Goal: Task Accomplishment & Management: Manage account settings

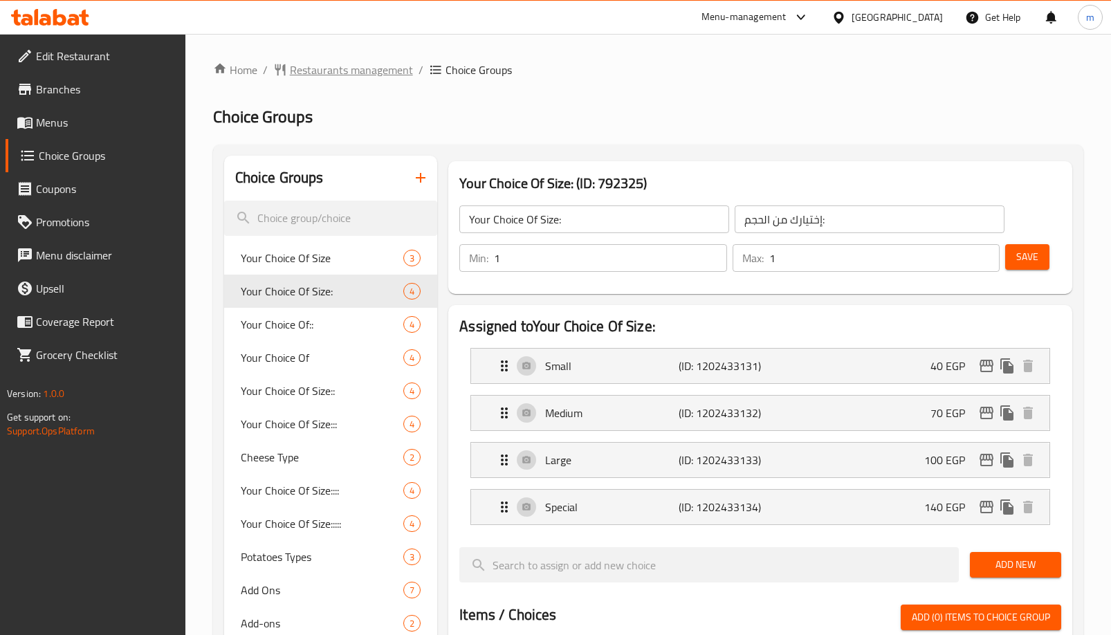
click at [343, 78] on span "Restaurants management" at bounding box center [351, 70] width 123 height 17
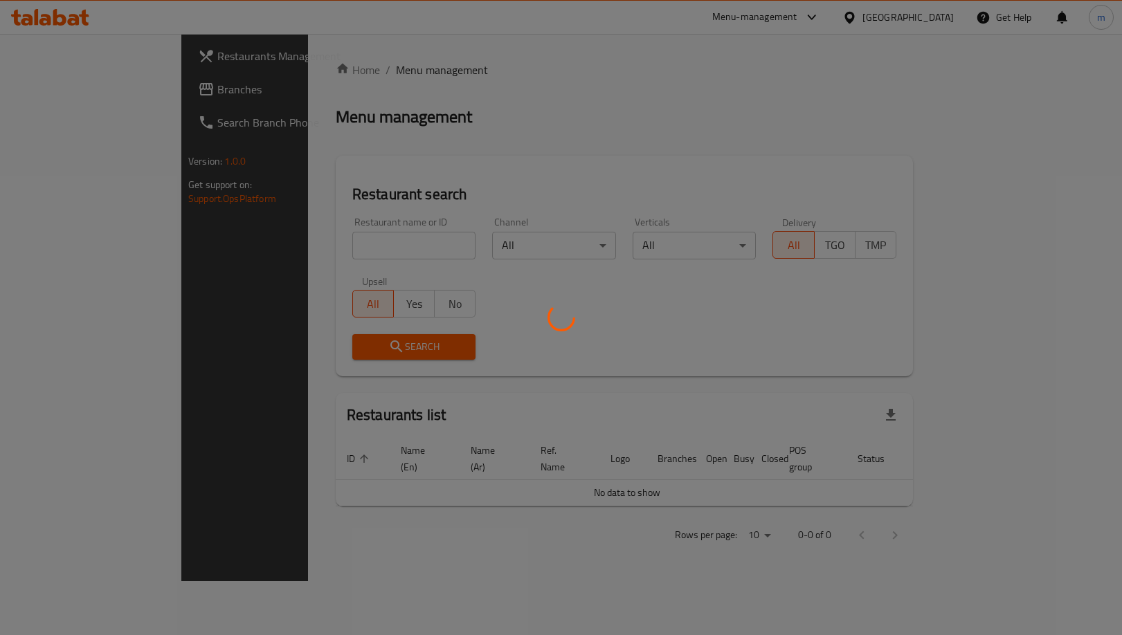
click at [75, 76] on div at bounding box center [561, 317] width 1122 height 635
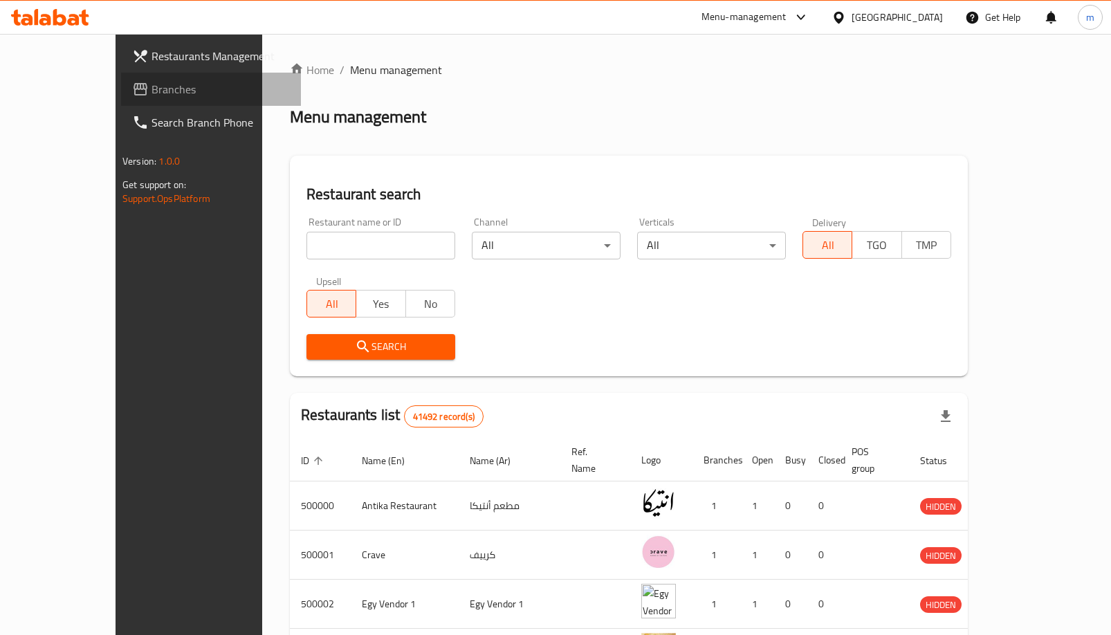
click at [152, 88] on span "Branches" at bounding box center [221, 89] width 138 height 17
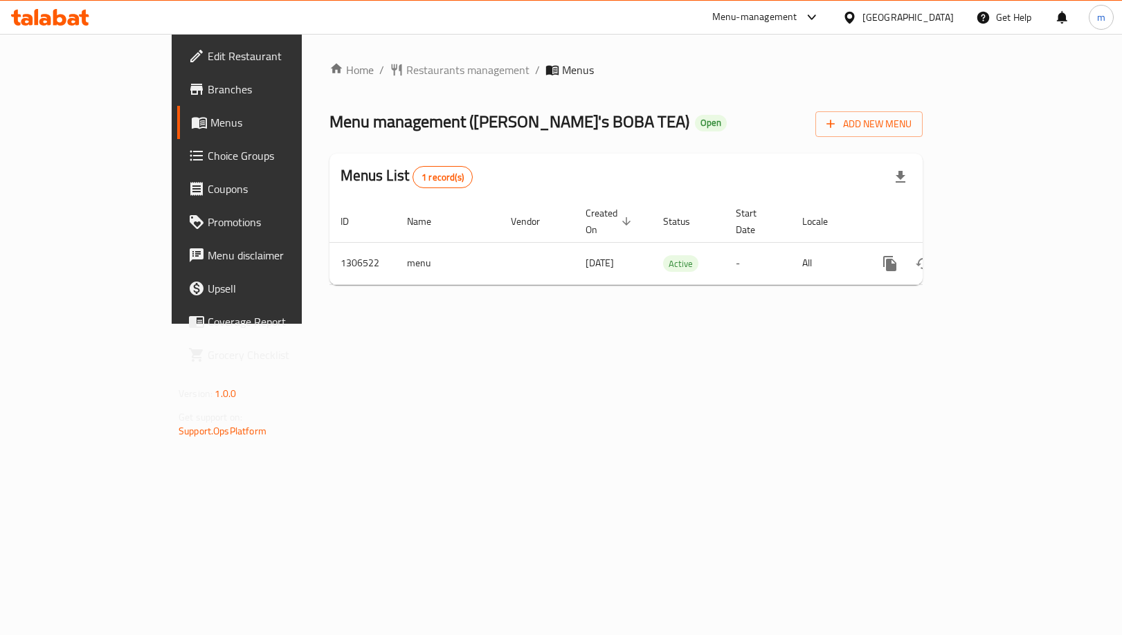
click at [208, 152] on span "Choice Groups" at bounding box center [278, 155] width 140 height 17
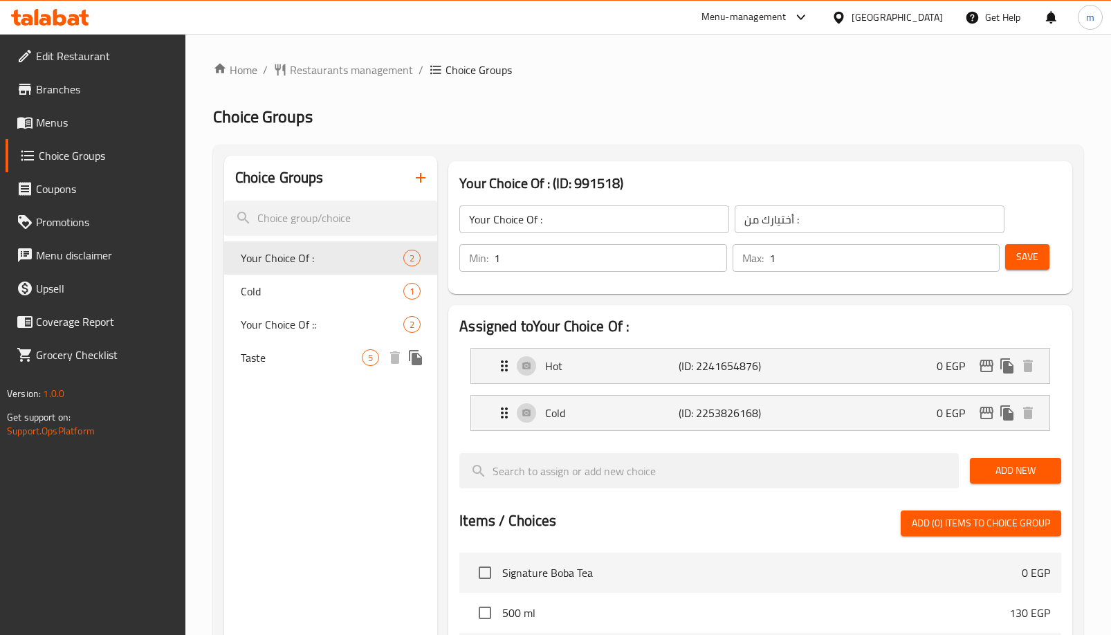
click at [338, 333] on div "Your Choice Of :: 2" at bounding box center [331, 324] width 214 height 33
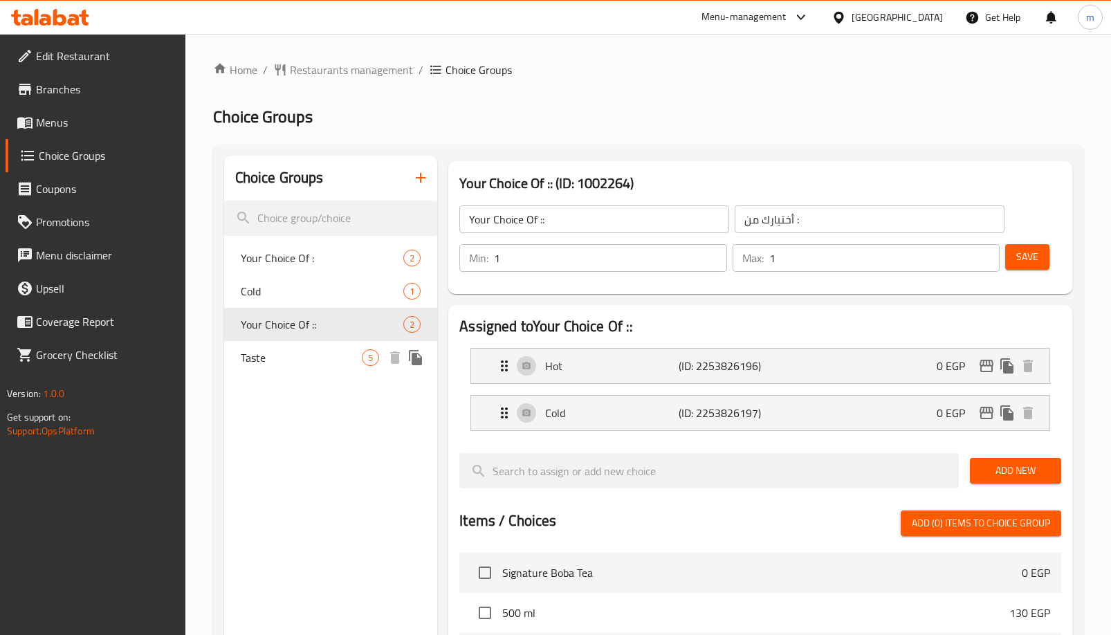
click at [305, 366] on div "Taste 5" at bounding box center [331, 357] width 214 height 33
type input "Taste"
type input "ذوق"
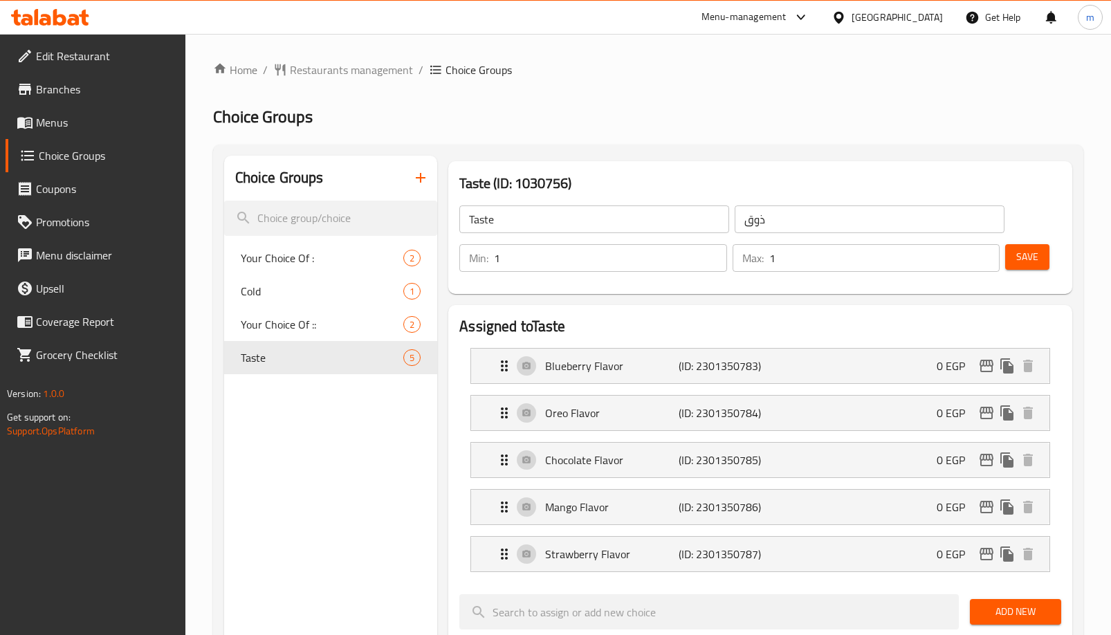
click at [82, 118] on span "Menus" at bounding box center [105, 122] width 138 height 17
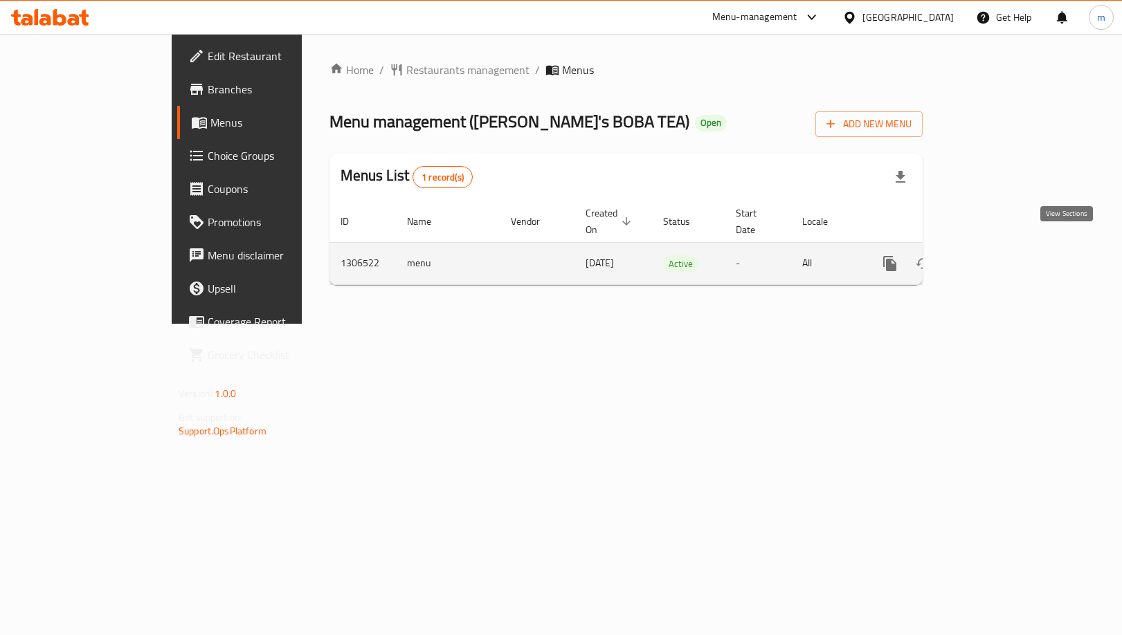
click at [996, 257] on icon "enhanced table" at bounding box center [989, 263] width 12 height 12
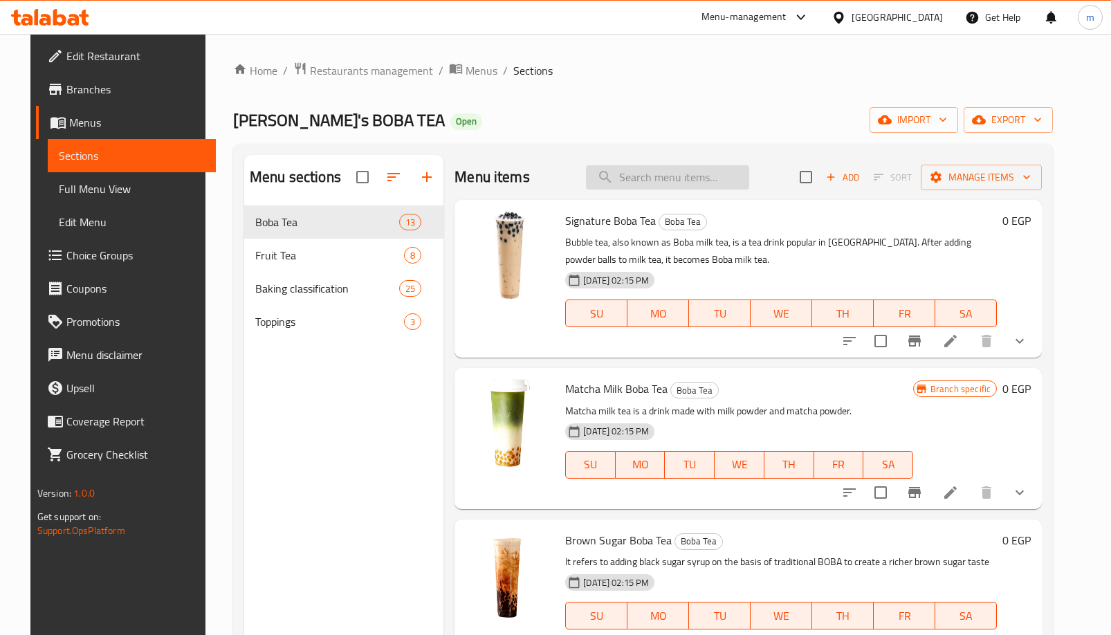
click at [704, 183] on input "search" at bounding box center [667, 177] width 163 height 24
paste input "كوكيز كلاسيكية مُعبأ"
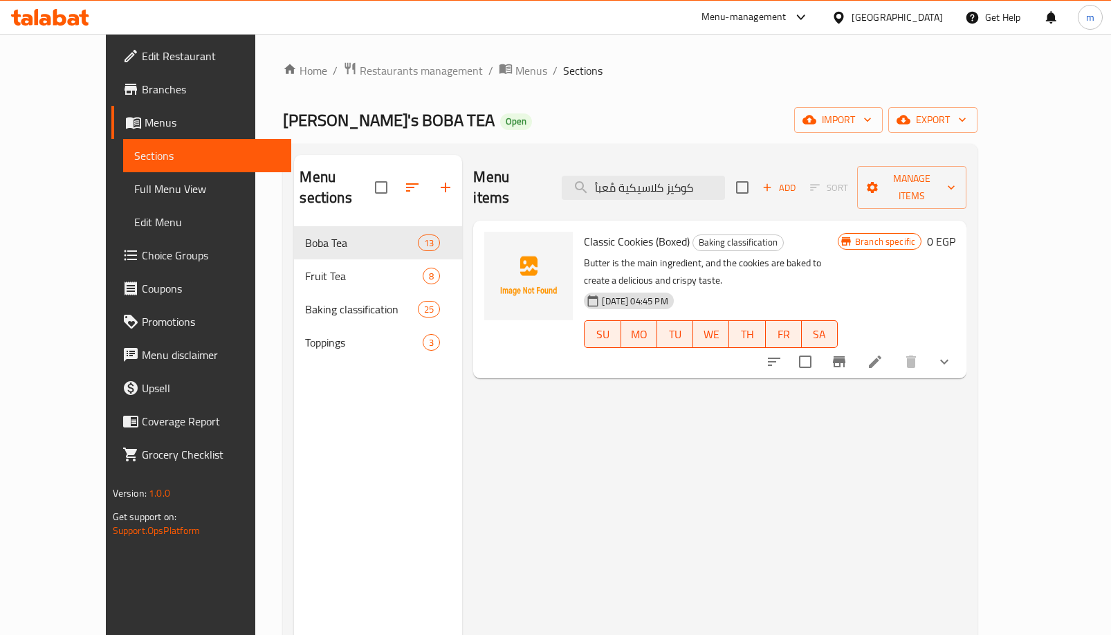
type input "كوكيز كلاسيكية مُعبأ"
click at [884, 354] on icon at bounding box center [875, 362] width 17 height 17
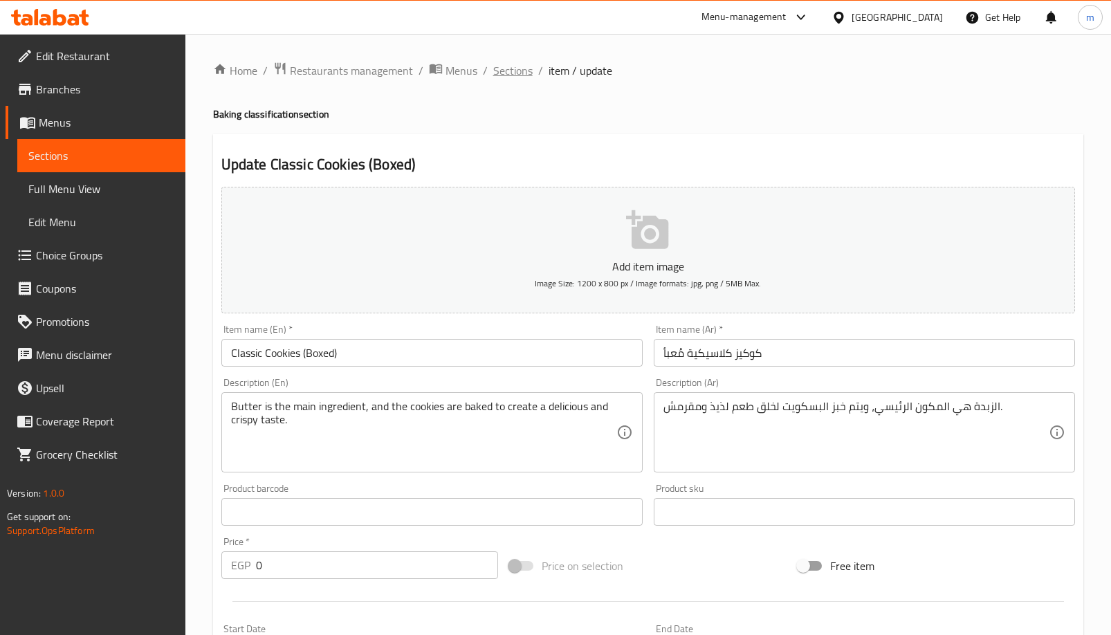
click at [512, 68] on span "Sections" at bounding box center [512, 70] width 39 height 17
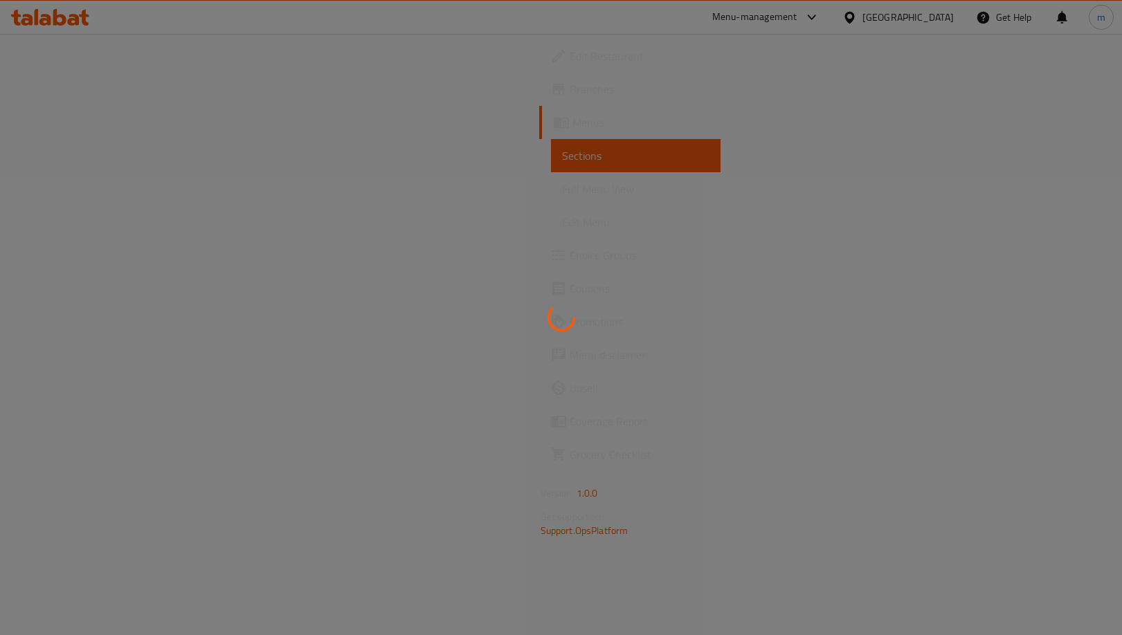
click at [538, 228] on div at bounding box center [561, 317] width 1122 height 635
click at [430, 321] on div at bounding box center [561, 317] width 1122 height 635
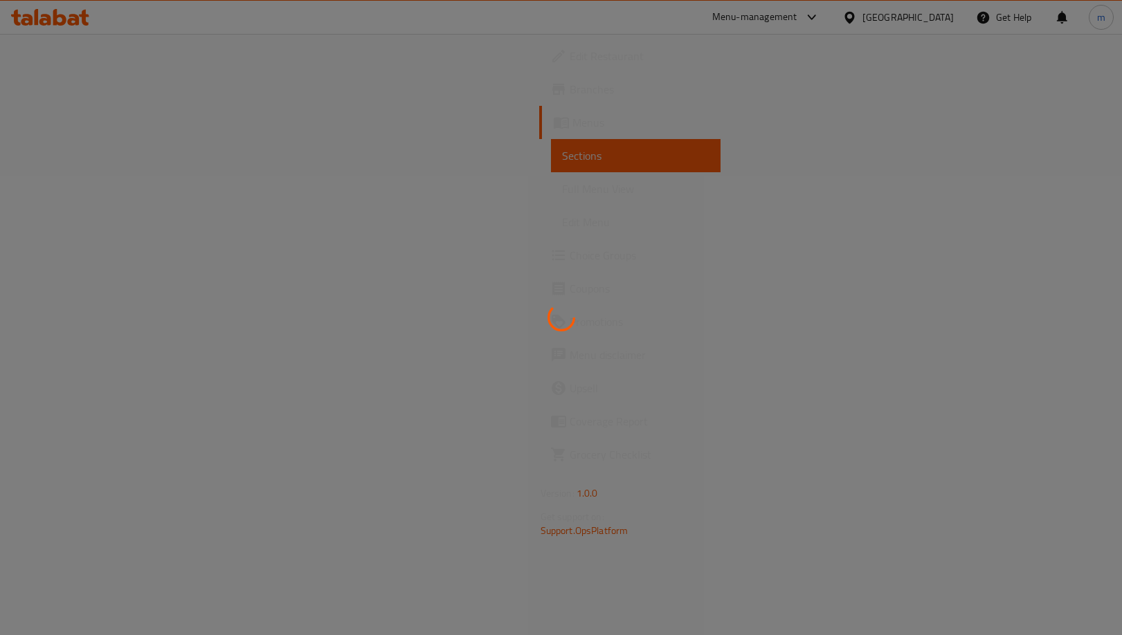
click at [430, 321] on div at bounding box center [561, 317] width 1122 height 635
click at [375, 297] on div at bounding box center [561, 317] width 1122 height 635
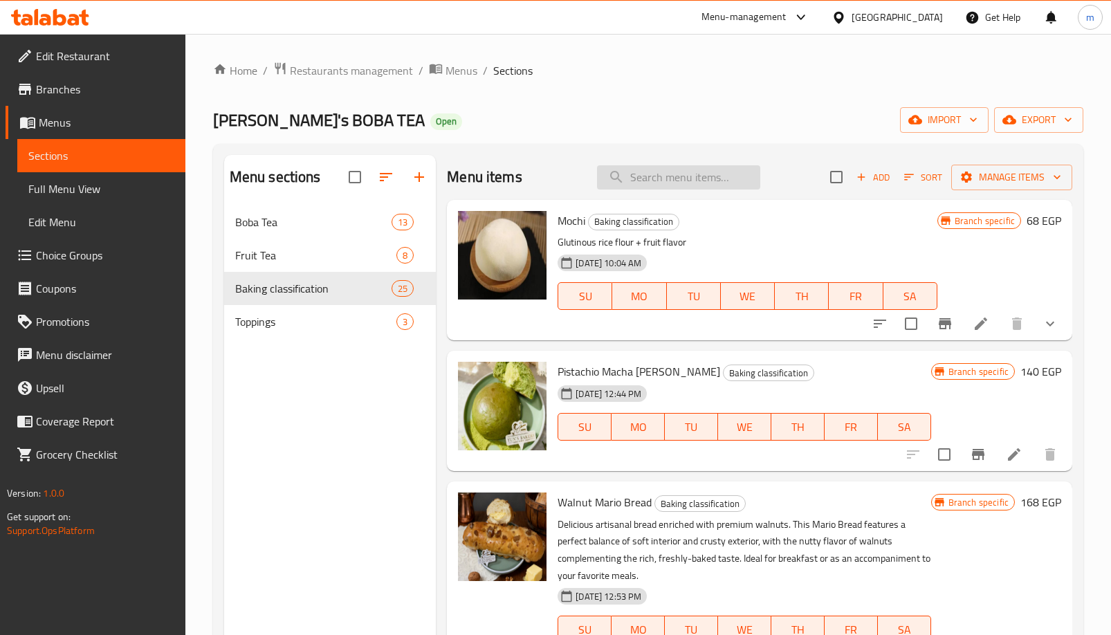
click at [733, 185] on input "search" at bounding box center [678, 177] width 163 height 24
paste input "كعكات القمر على الطريقة الكانتونية"
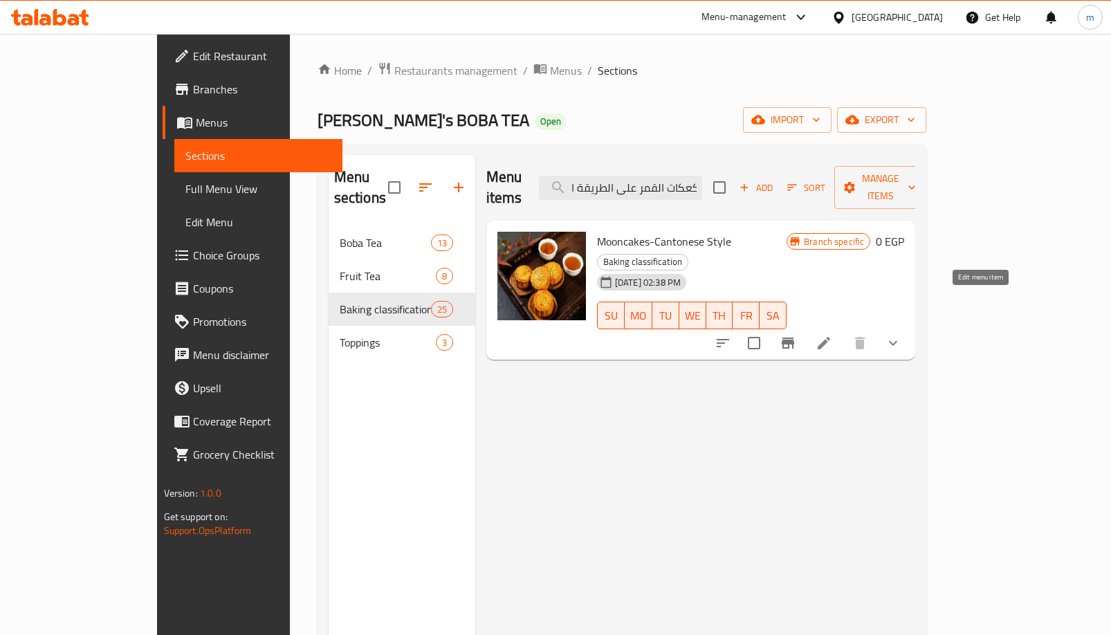
type input "كعكات القمر على الطريقة الكانتونية"
click at [830, 337] on icon at bounding box center [824, 343] width 12 height 12
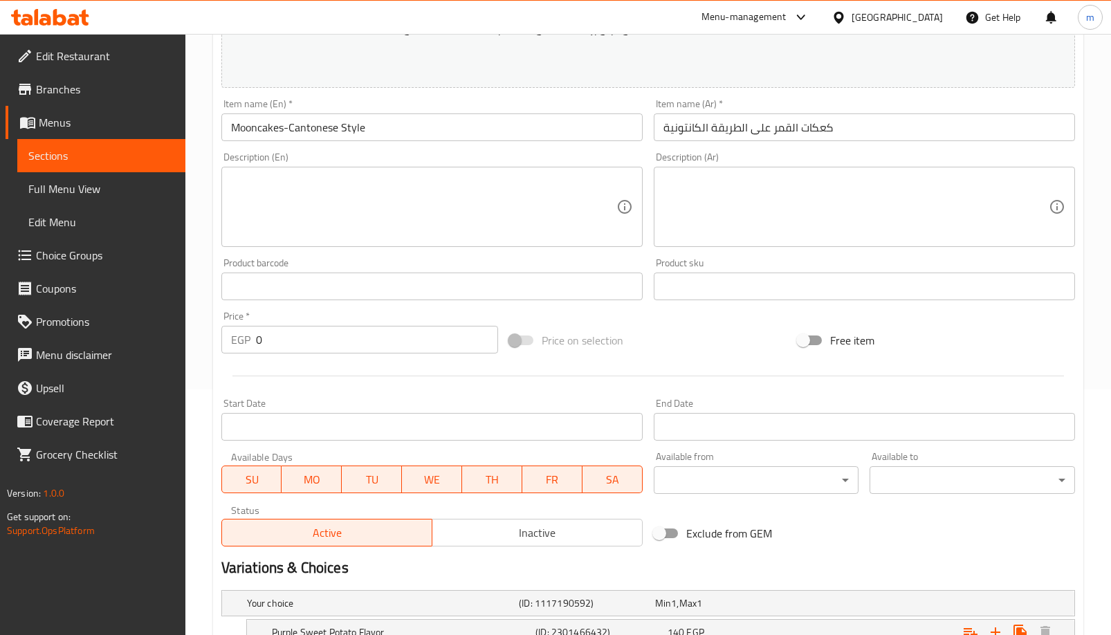
scroll to position [474, 0]
